Goal: Task Accomplishment & Management: Manage account settings

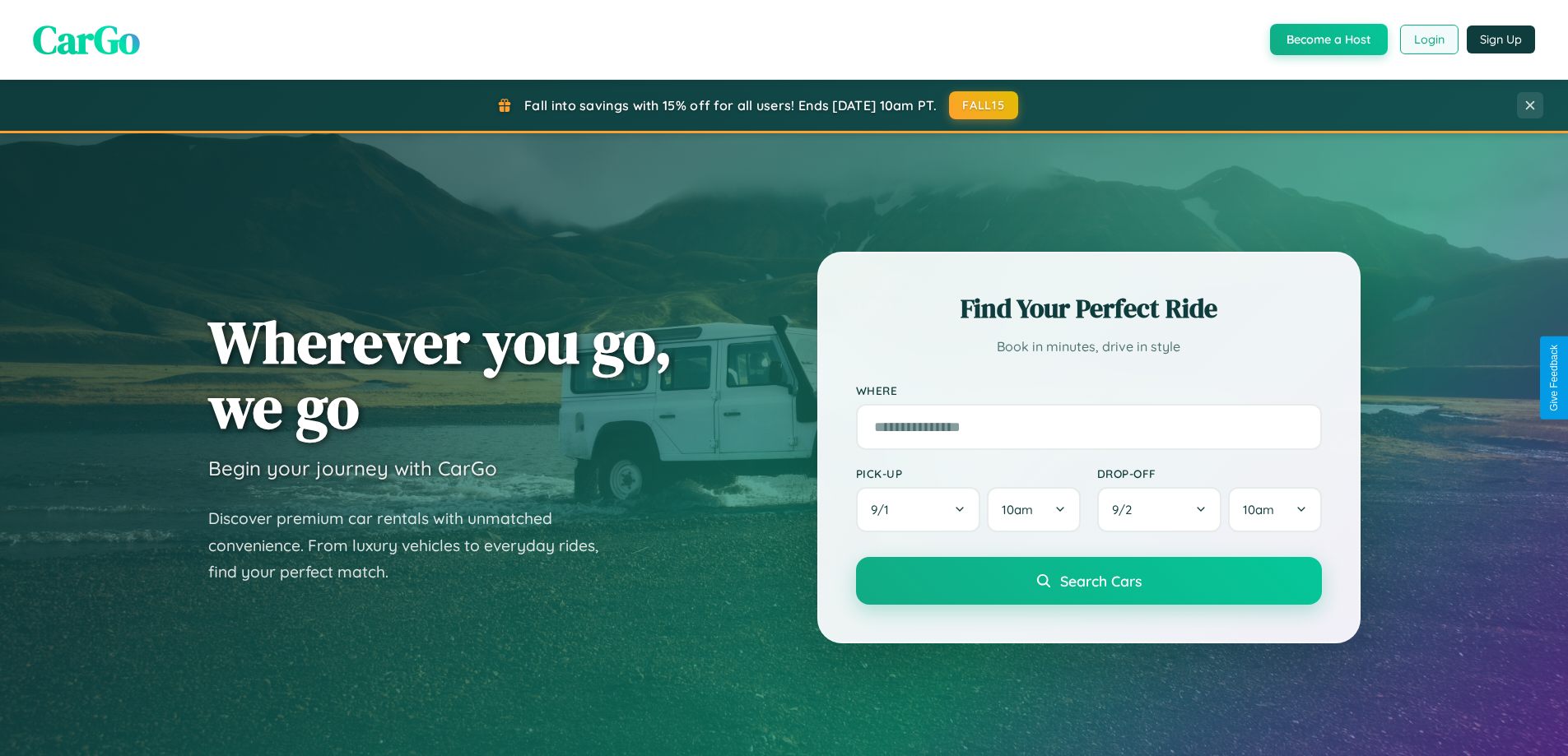
click at [1428, 40] on button "Login" at bounding box center [1430, 39] width 59 height 29
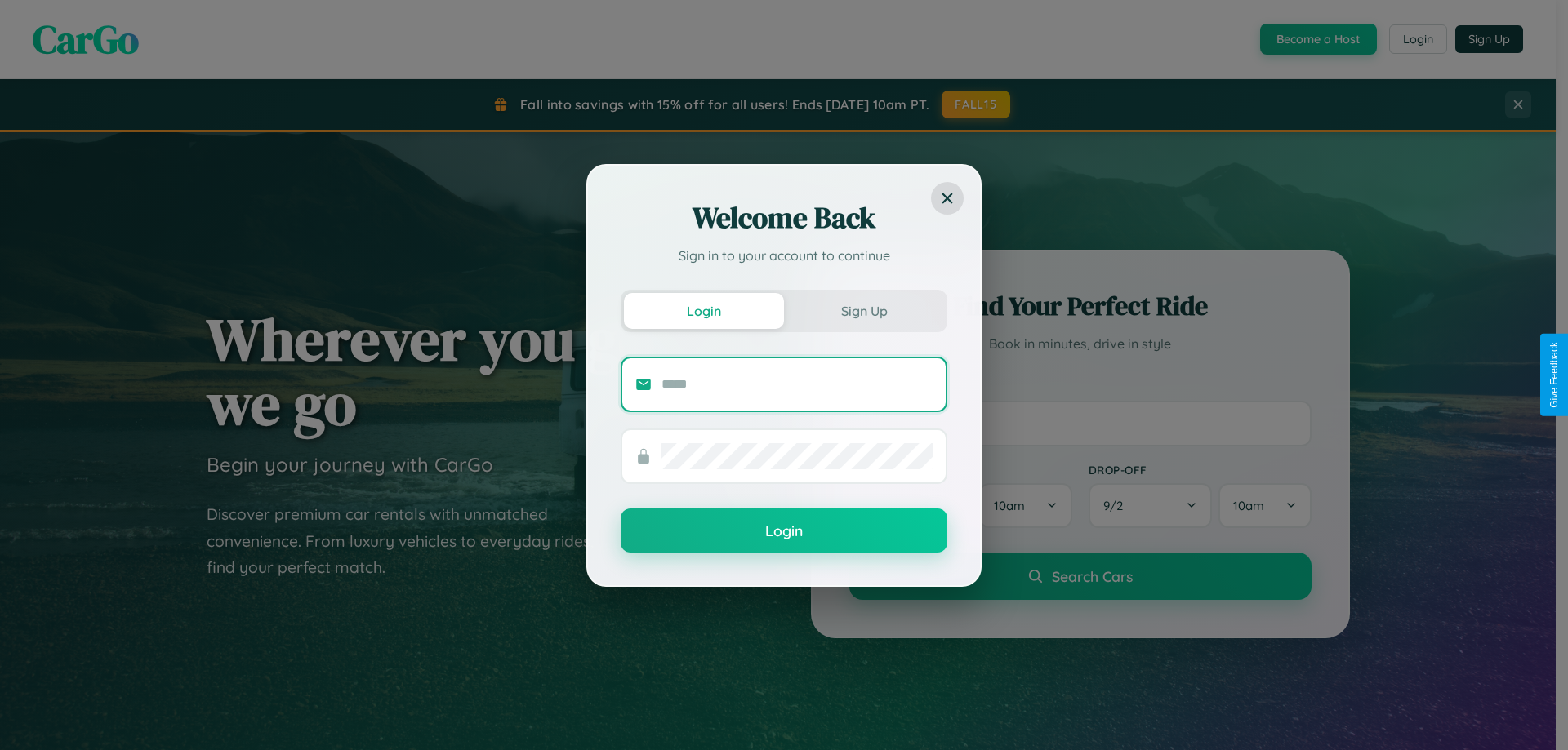
click at [797, 383] on input "text" at bounding box center [797, 385] width 271 height 26
type input "**********"
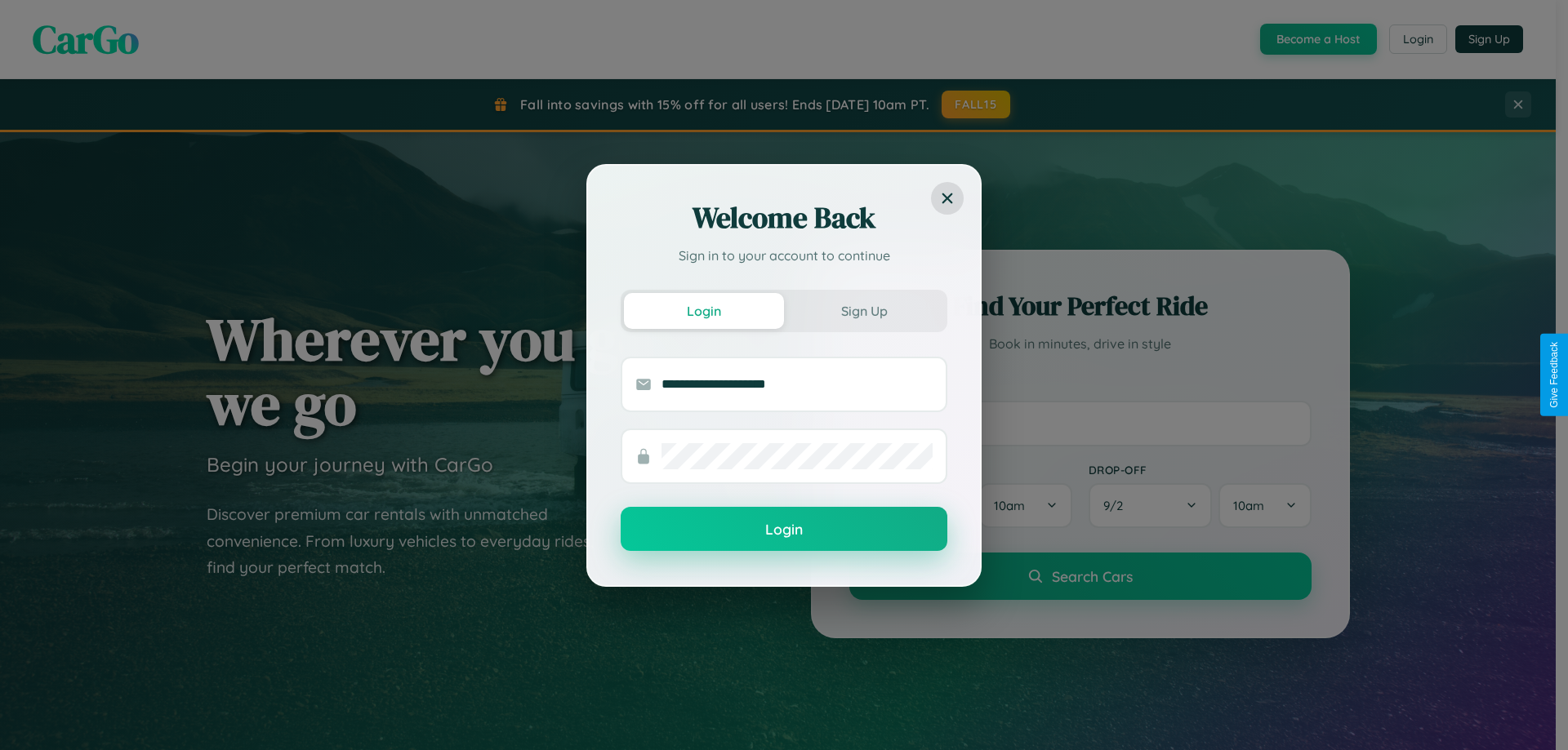
click at [784, 530] on button "Login" at bounding box center [784, 529] width 326 height 44
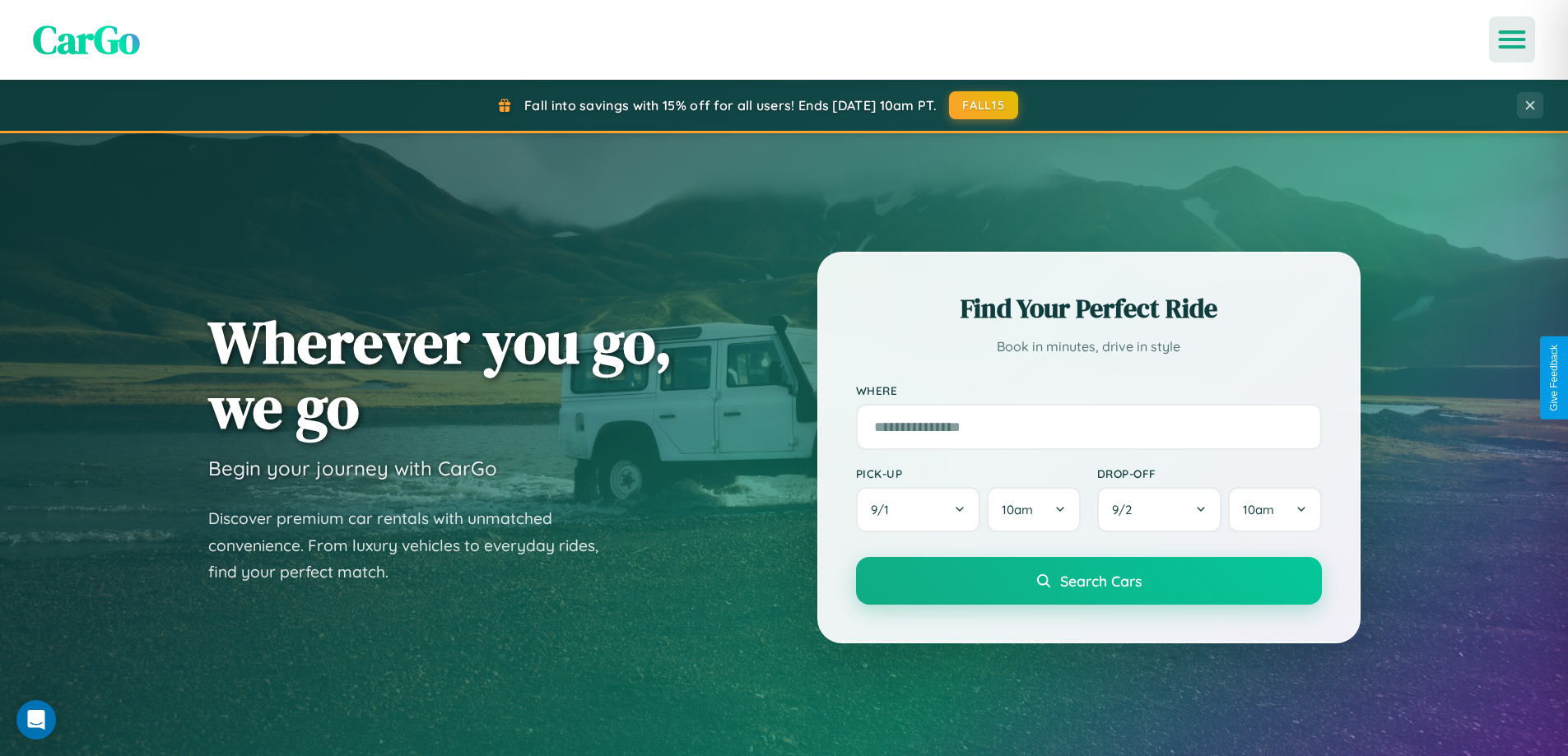
click at [1512, 40] on icon "Open menu" at bounding box center [1512, 39] width 24 height 15
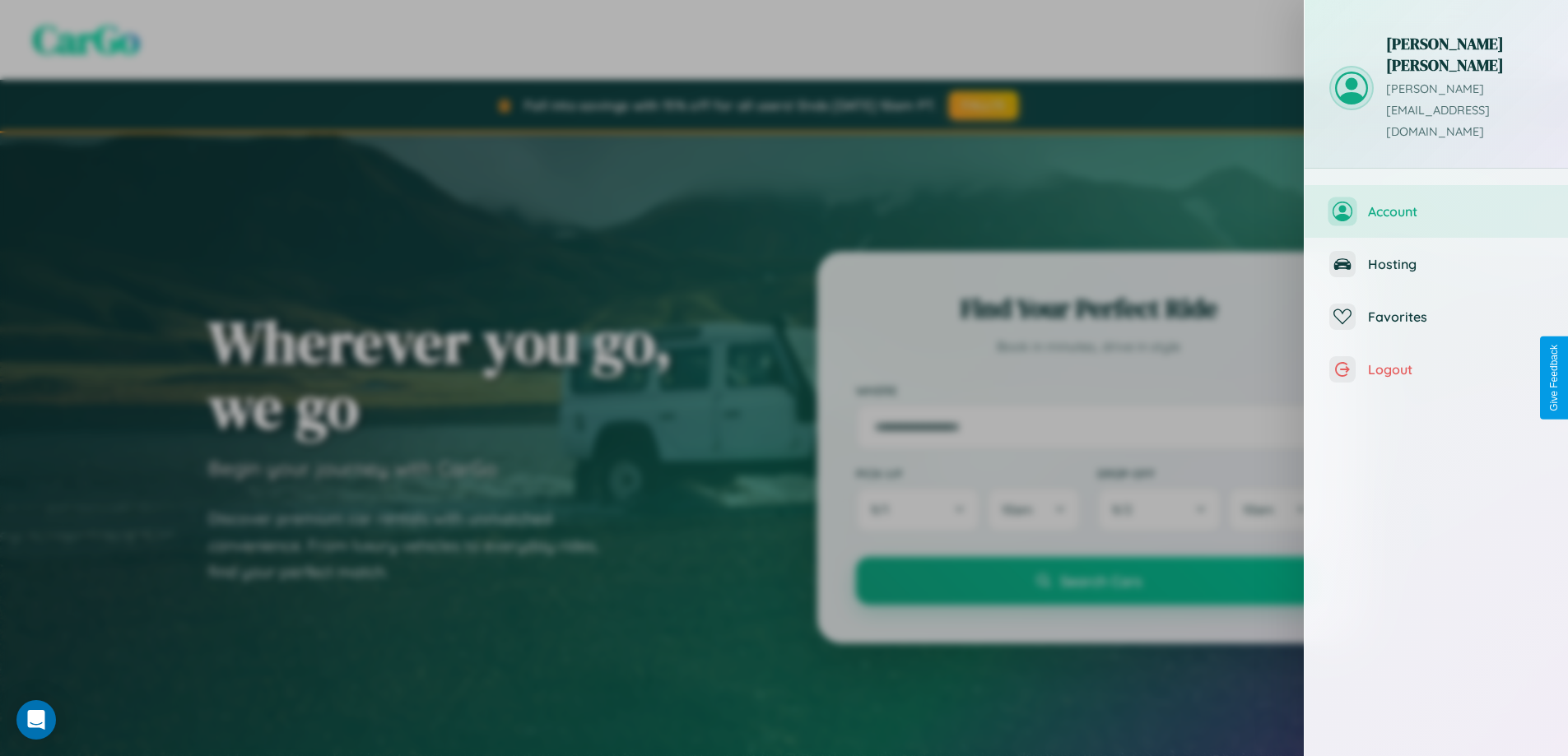
click at [1437, 203] on span "Account" at bounding box center [1455, 211] width 176 height 17
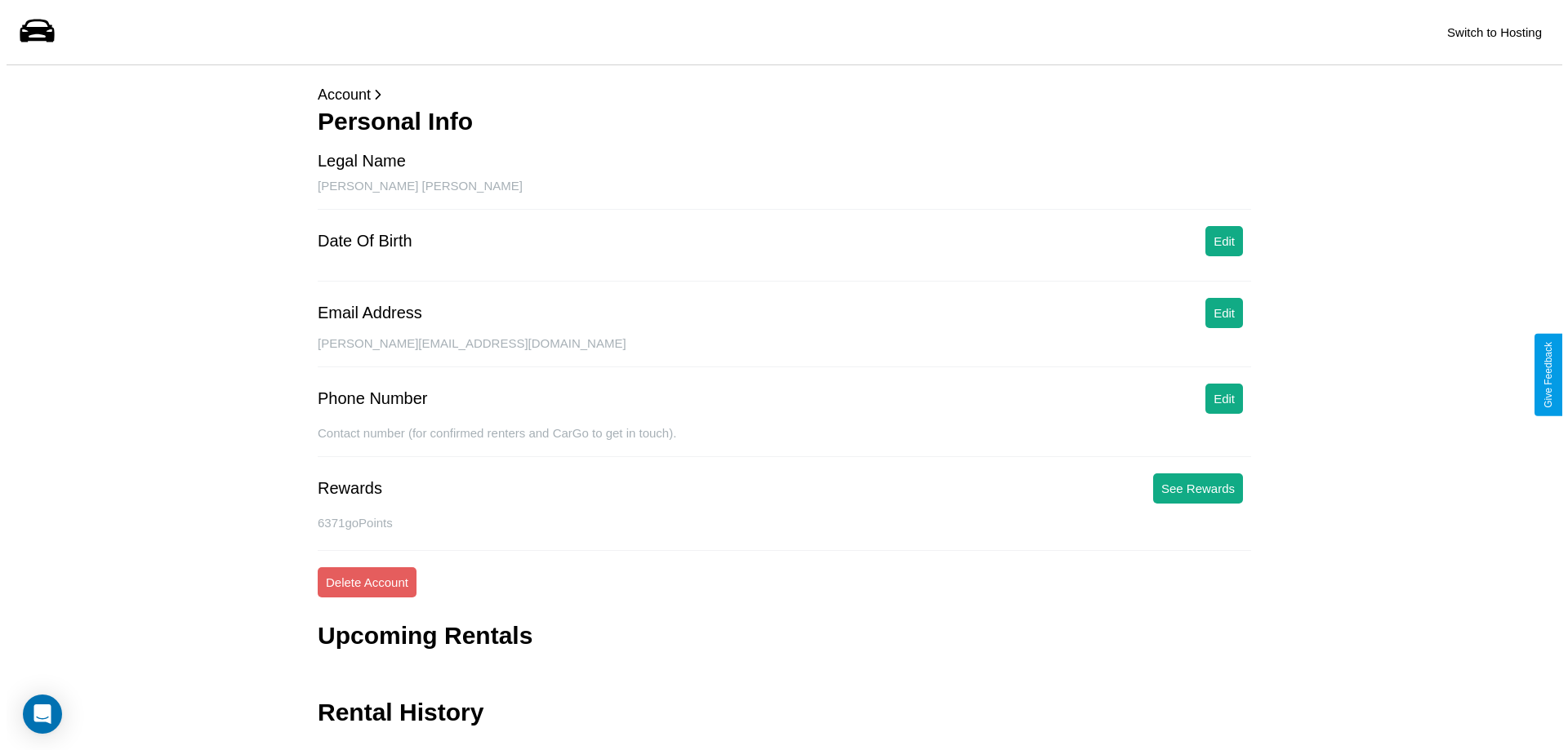
scroll to position [40, 0]
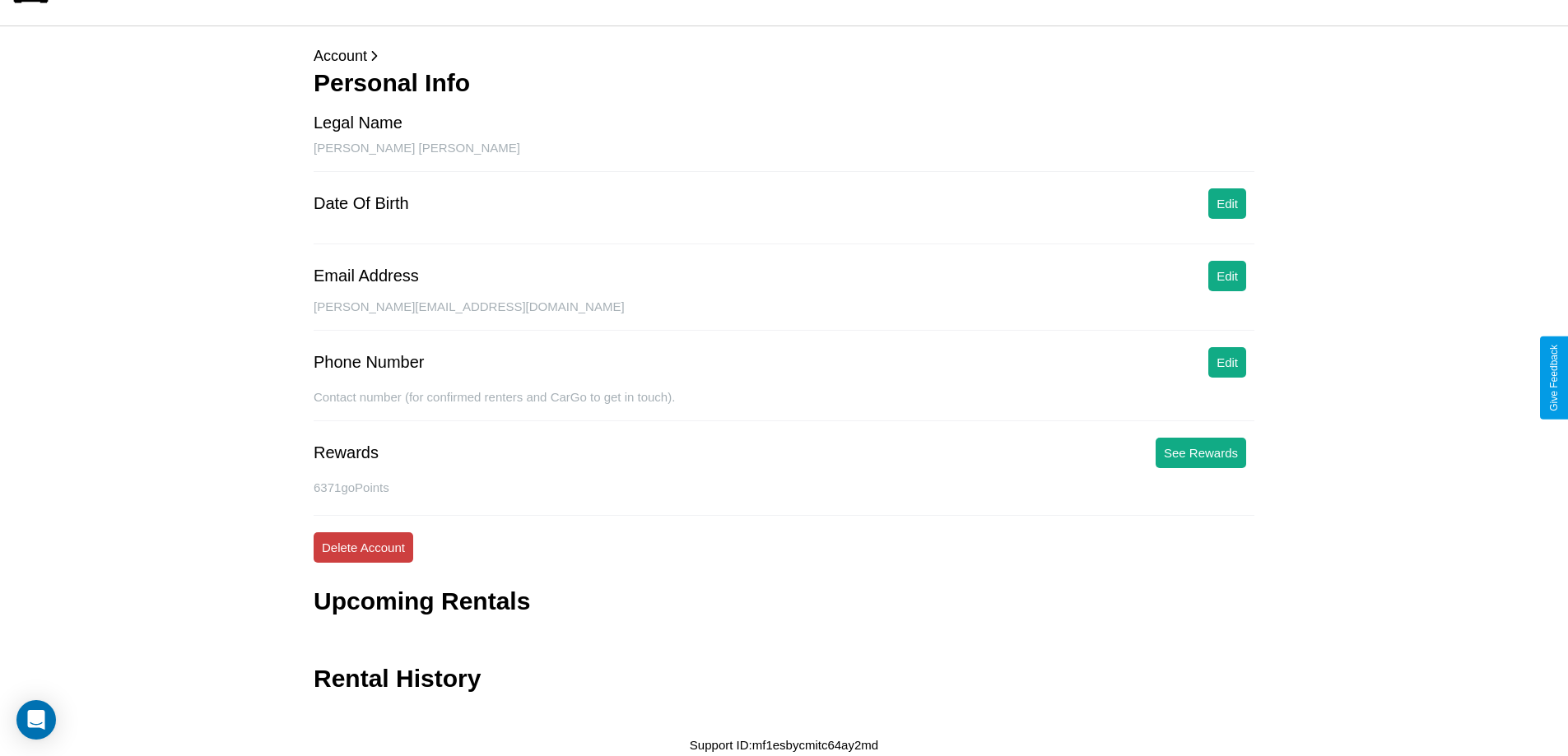
click at [363, 548] on button "Delete Account" at bounding box center [363, 548] width 99 height 30
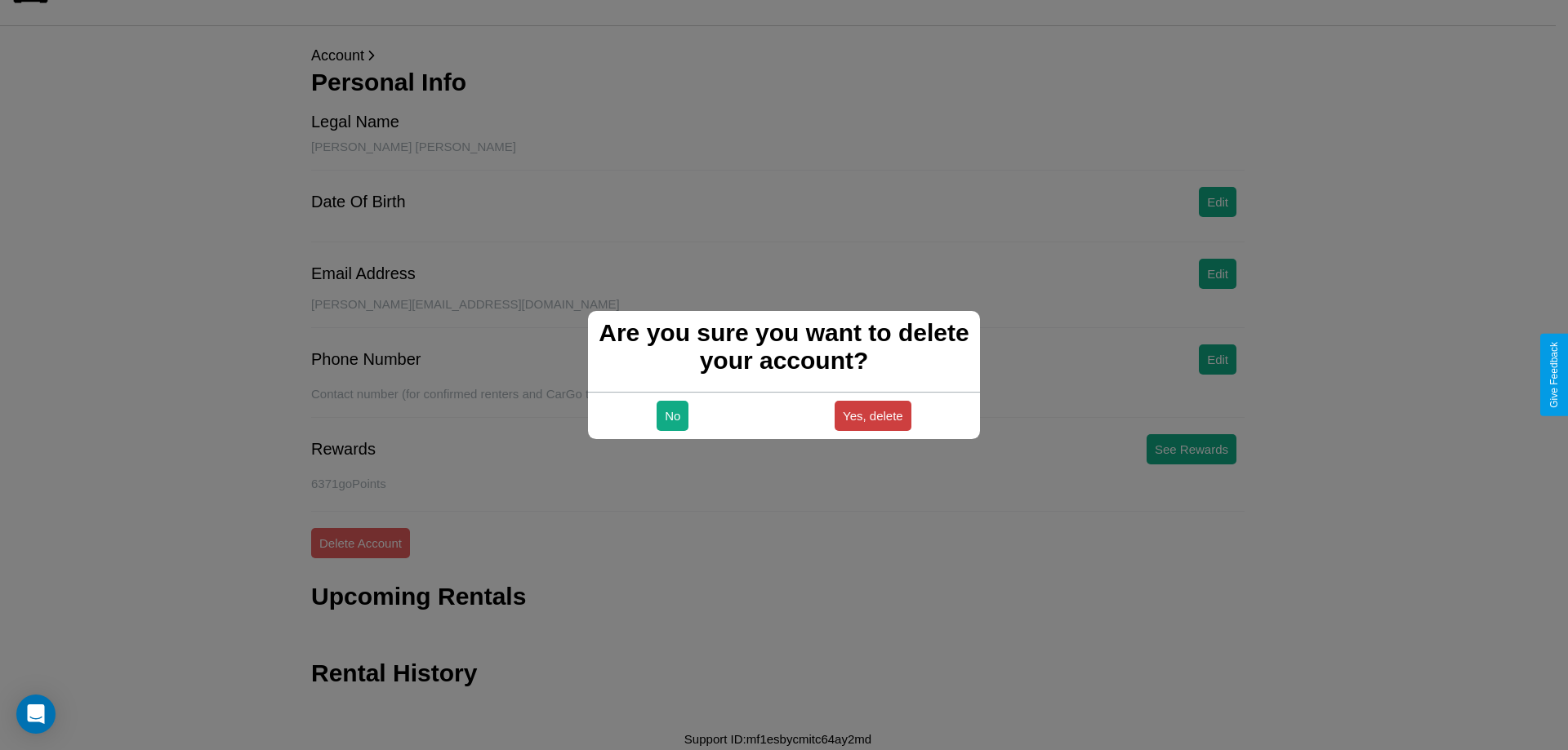
click at [872, 416] on button "Yes, delete" at bounding box center [872, 416] width 77 height 30
